Goal: Task Accomplishment & Management: Use online tool/utility

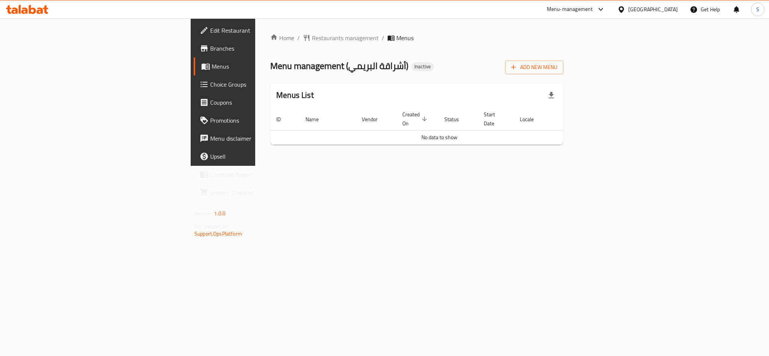
click at [210, 33] on span "Edit Restaurant" at bounding box center [261, 30] width 103 height 9
click at [557, 72] on span "Add New Menu" at bounding box center [534, 67] width 46 height 9
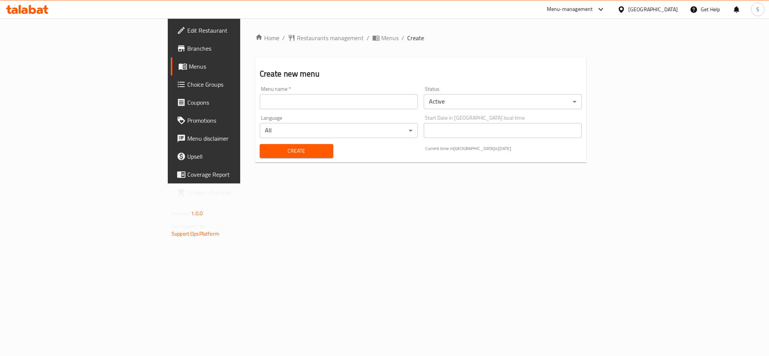
click at [400, 102] on input "text" at bounding box center [339, 101] width 158 height 15
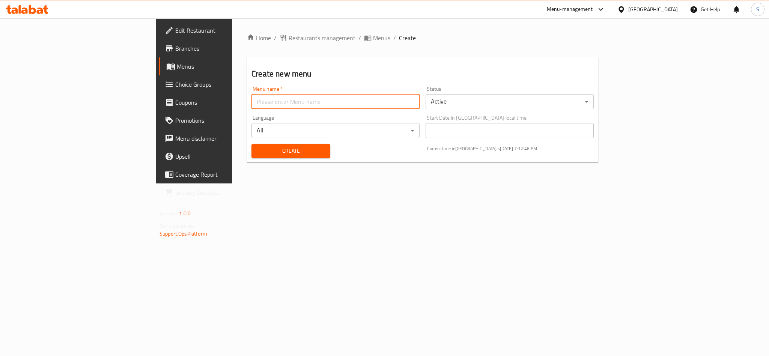
type input "New Menu"
click at [257, 152] on span "Create" at bounding box center [290, 150] width 67 height 9
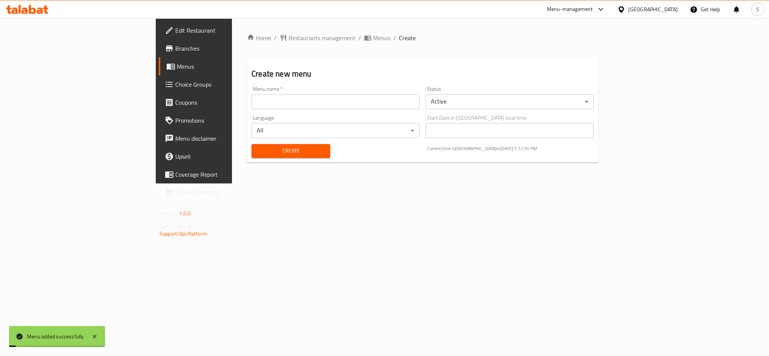
click at [383, 71] on h2 "Create new menu" at bounding box center [422, 73] width 342 height 11
click at [373, 34] on span "Menus" at bounding box center [381, 37] width 17 height 9
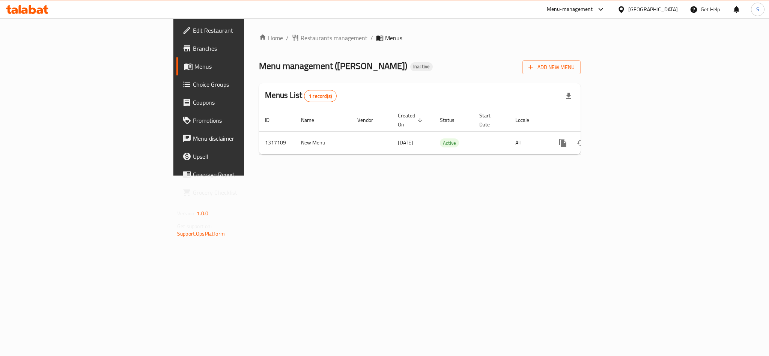
click at [478, 173] on div "Home / Restaurants management / Menus Menu management ( Ishraqa Al Buraimi ) In…" at bounding box center [420, 96] width 352 height 157
